Goal: Information Seeking & Learning: Learn about a topic

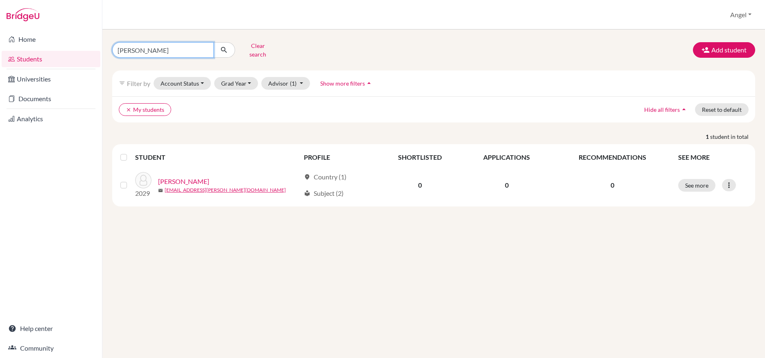
click at [163, 52] on input "[PERSON_NAME]" at bounding box center [163, 50] width 102 height 16
click at [202, 47] on input "[PERSON_NAME]" at bounding box center [163, 50] width 102 height 16
click at [204, 47] on input "[PERSON_NAME]" at bounding box center [163, 50] width 102 height 16
type input "Jihwan"
click button "submit" at bounding box center [224, 50] width 22 height 16
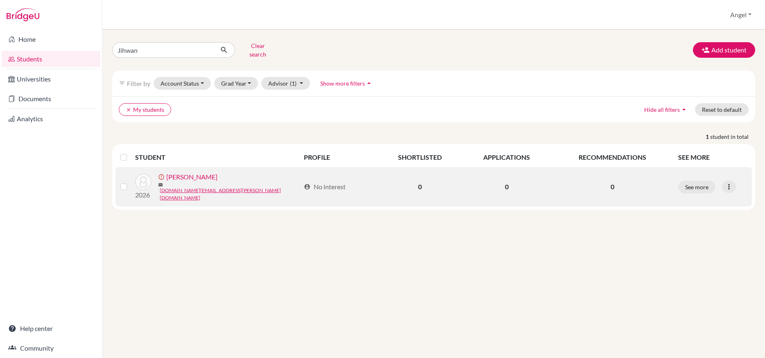
click at [189, 175] on link "[PERSON_NAME]" at bounding box center [191, 177] width 51 height 10
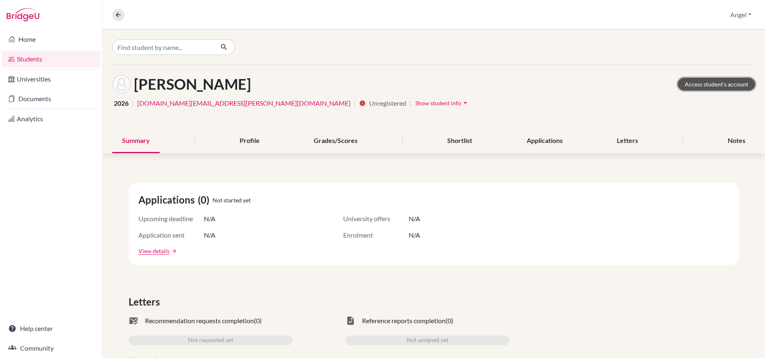
click at [709, 80] on link "Access student's account" at bounding box center [716, 84] width 77 height 13
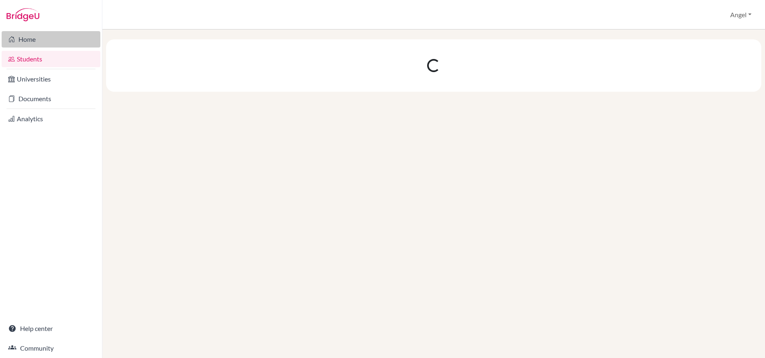
click at [20, 36] on link "Home" at bounding box center [51, 39] width 99 height 16
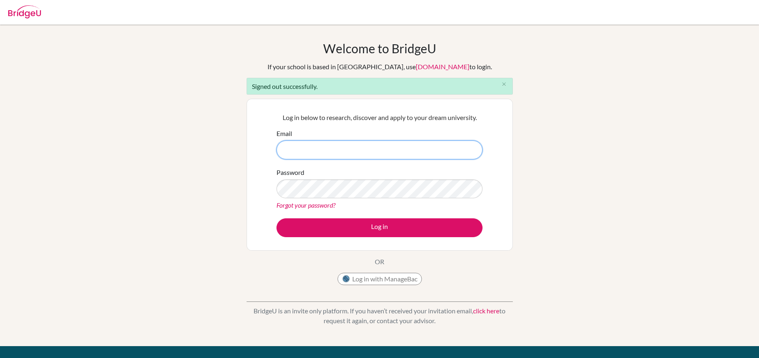
type input "angel.haas@hope.edu.kh"
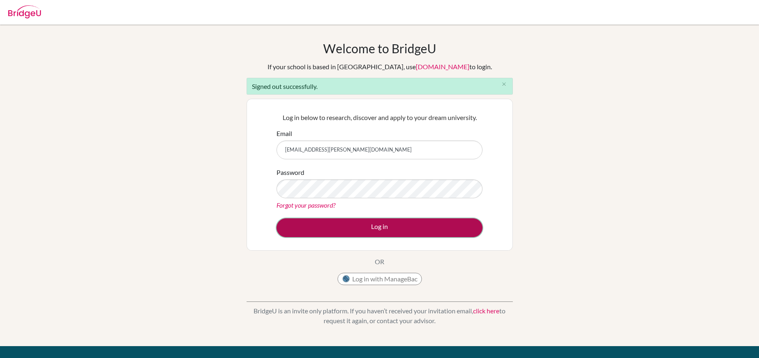
click at [368, 228] on button "Log in" at bounding box center [379, 227] width 206 height 19
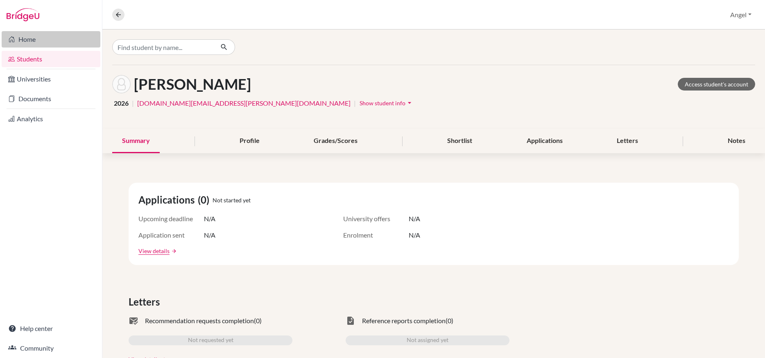
click at [30, 41] on link "Home" at bounding box center [51, 39] width 99 height 16
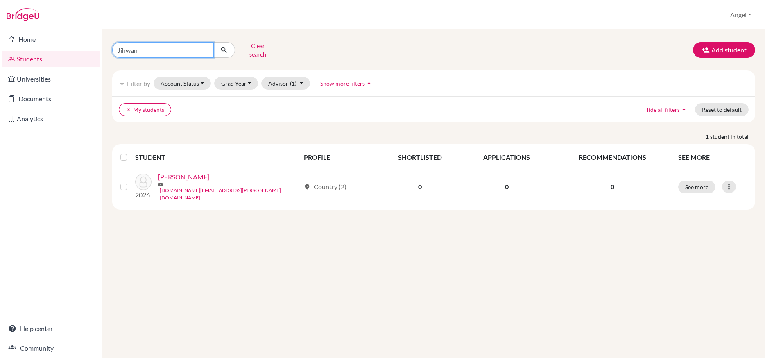
click at [177, 53] on input "Jihwan" at bounding box center [163, 50] width 102 height 16
type input "Sehye"
click button "submit" at bounding box center [224, 50] width 22 height 16
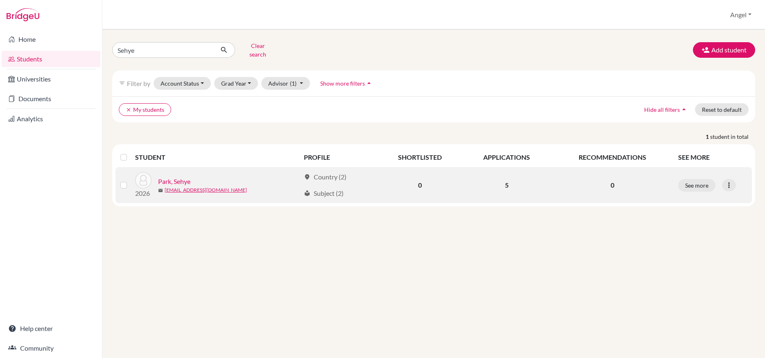
click at [172, 177] on link "Park, Sehye" at bounding box center [174, 182] width 32 height 10
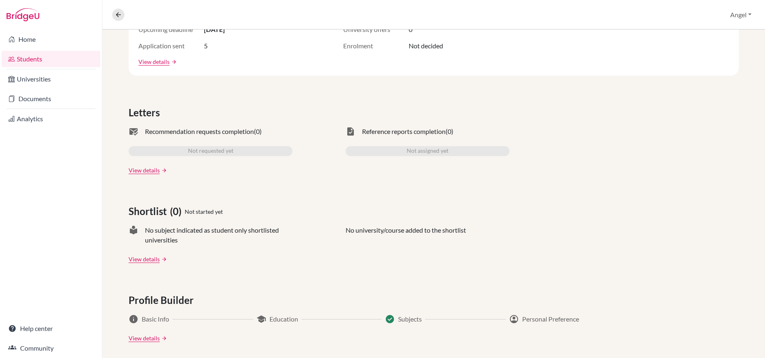
scroll to position [190, 0]
click at [145, 170] on link "View details" at bounding box center [144, 169] width 31 height 9
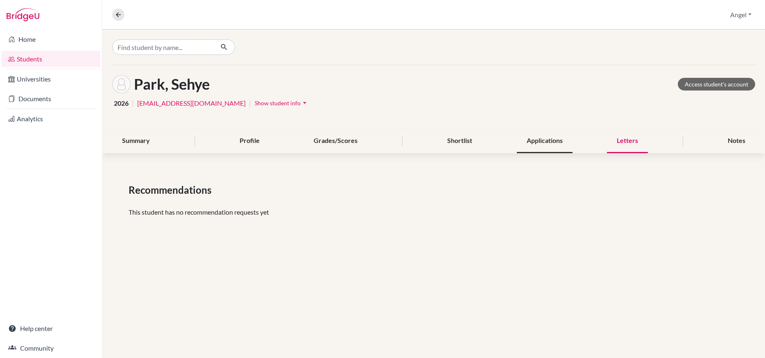
click at [537, 140] on div "Applications" at bounding box center [545, 141] width 56 height 24
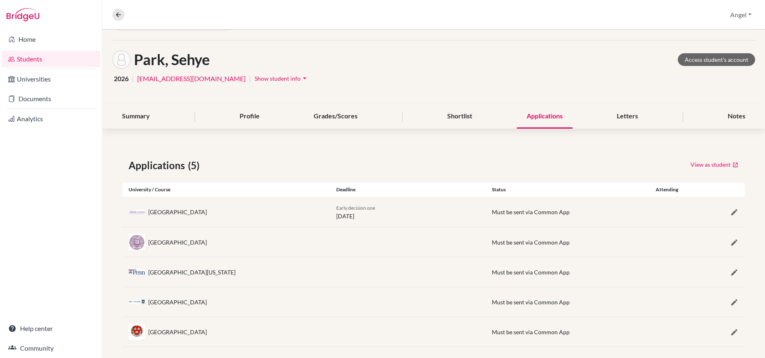
scroll to position [33, 0]
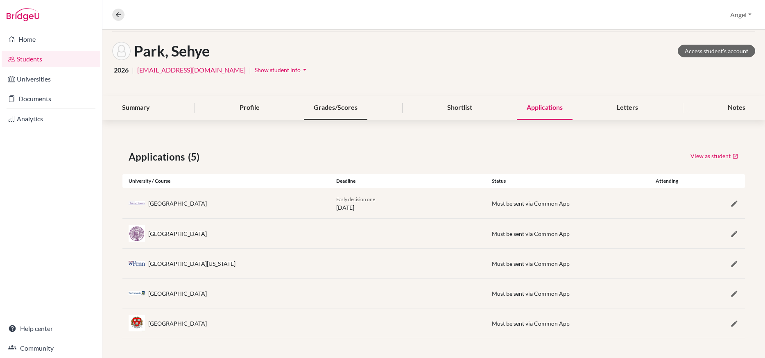
click at [331, 107] on div "Grades/Scores" at bounding box center [335, 108] width 63 height 24
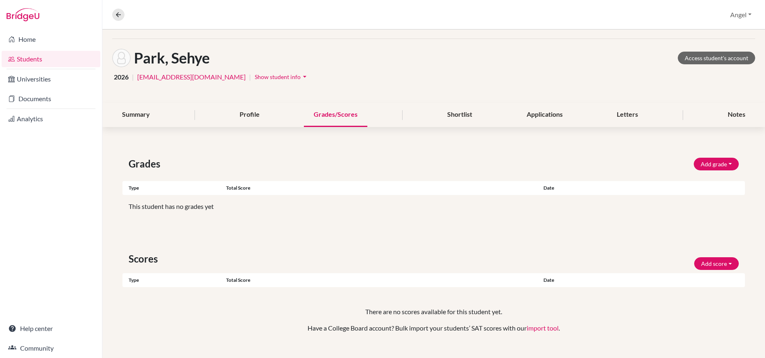
scroll to position [26, 0]
click at [243, 121] on div "Profile" at bounding box center [250, 115] width 40 height 24
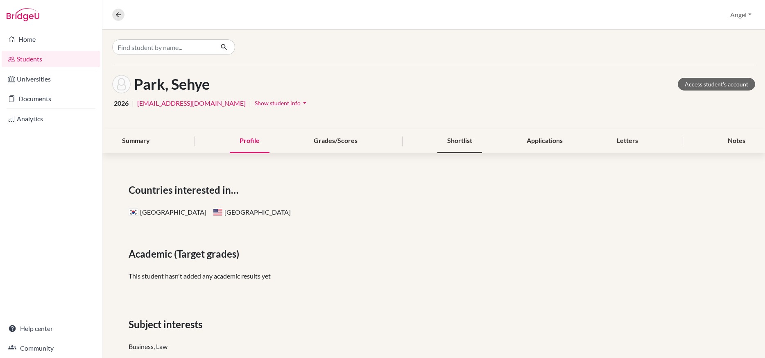
click at [457, 143] on div "Shortlist" at bounding box center [459, 141] width 45 height 24
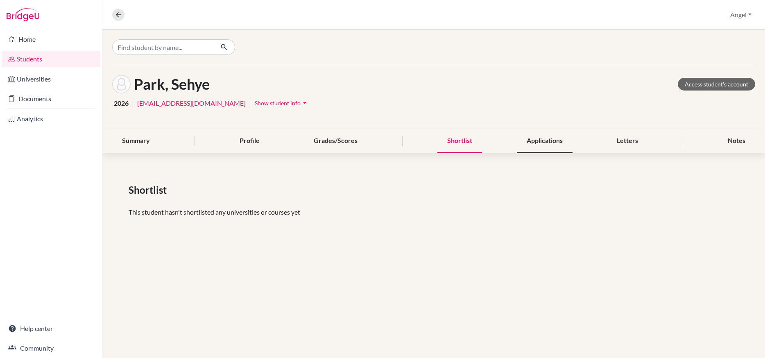
click at [533, 143] on div "Applications" at bounding box center [545, 141] width 56 height 24
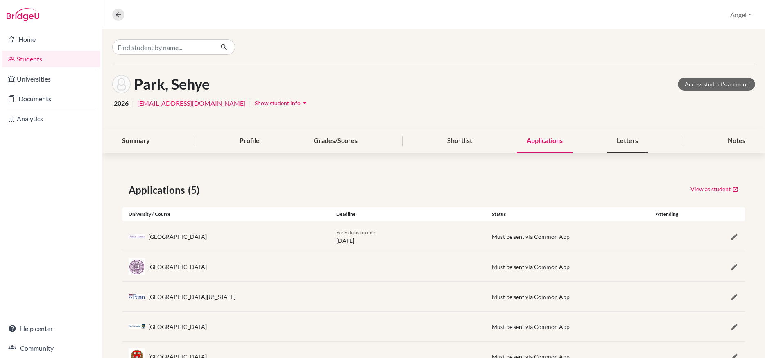
click at [622, 141] on div "Letters" at bounding box center [627, 141] width 41 height 24
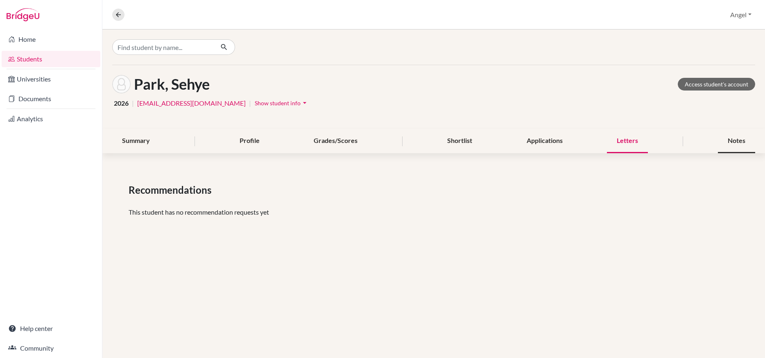
click at [737, 143] on div "Notes" at bounding box center [736, 141] width 37 height 24
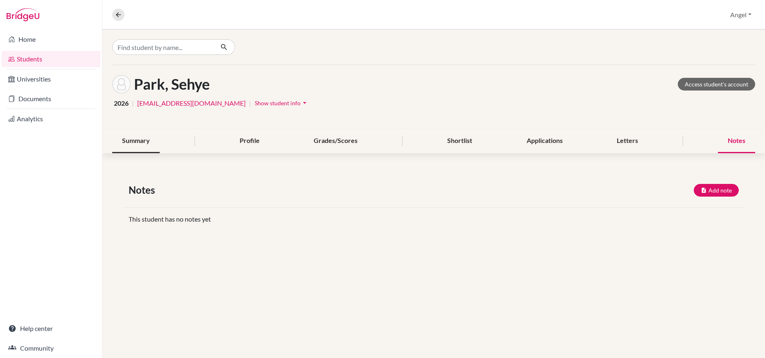
click at [136, 145] on div "Summary" at bounding box center [136, 141] width 48 height 24
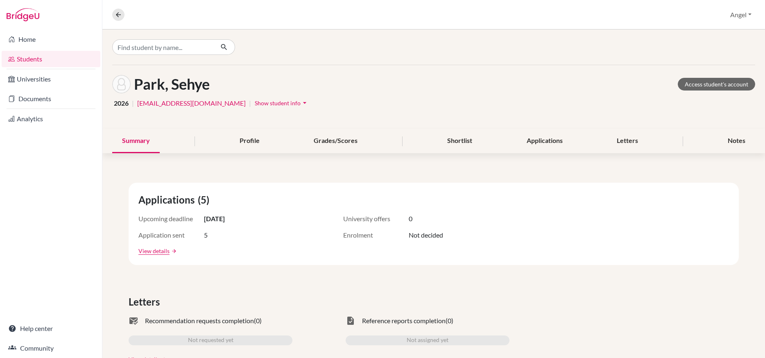
click at [301, 104] on icon "arrow_drop_down" at bounding box center [305, 103] width 8 height 8
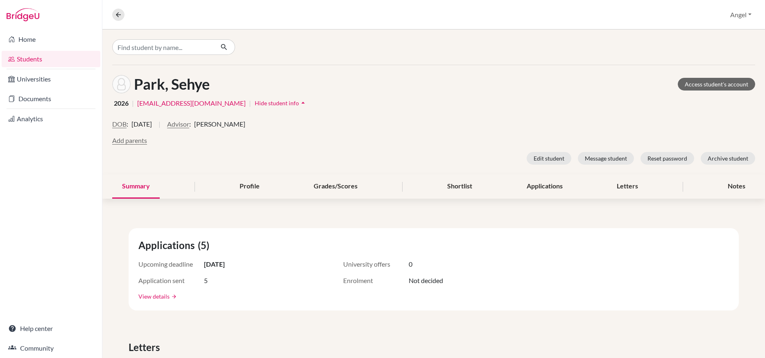
click at [154, 295] on link "View details" at bounding box center [153, 296] width 31 height 9
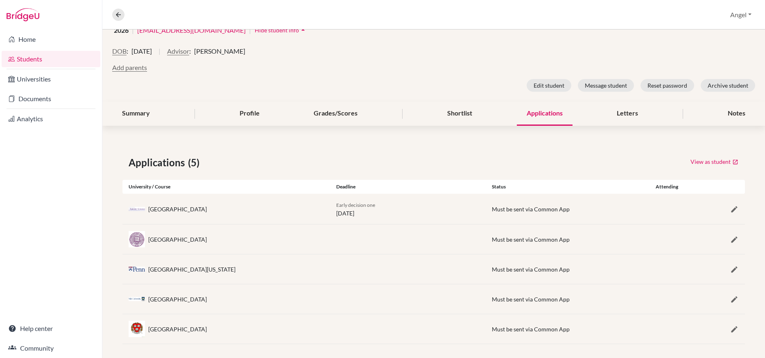
scroll to position [79, 0]
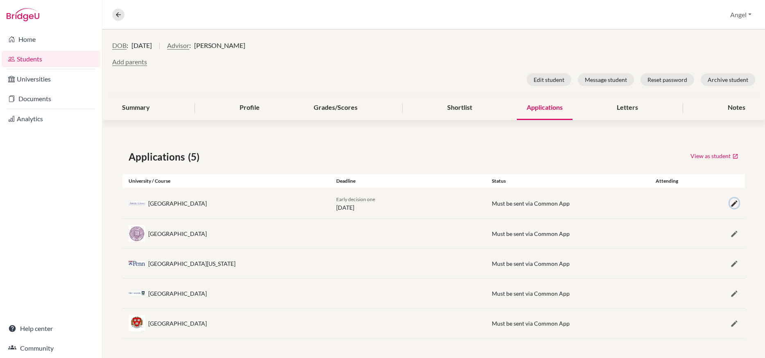
click at [730, 204] on icon "button" at bounding box center [734, 203] width 8 height 8
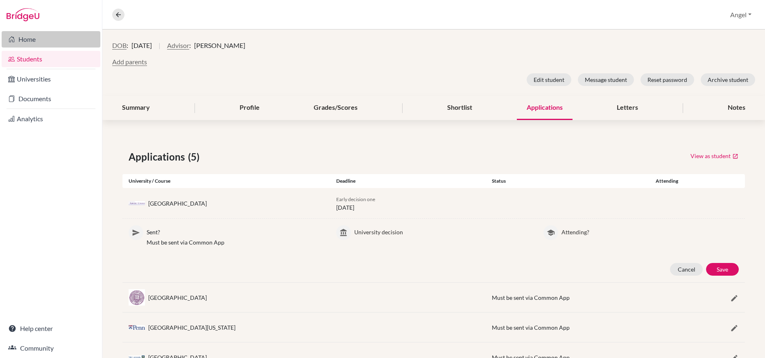
click at [27, 40] on link "Home" at bounding box center [51, 39] width 99 height 16
